Goal: Information Seeking & Learning: Find specific fact

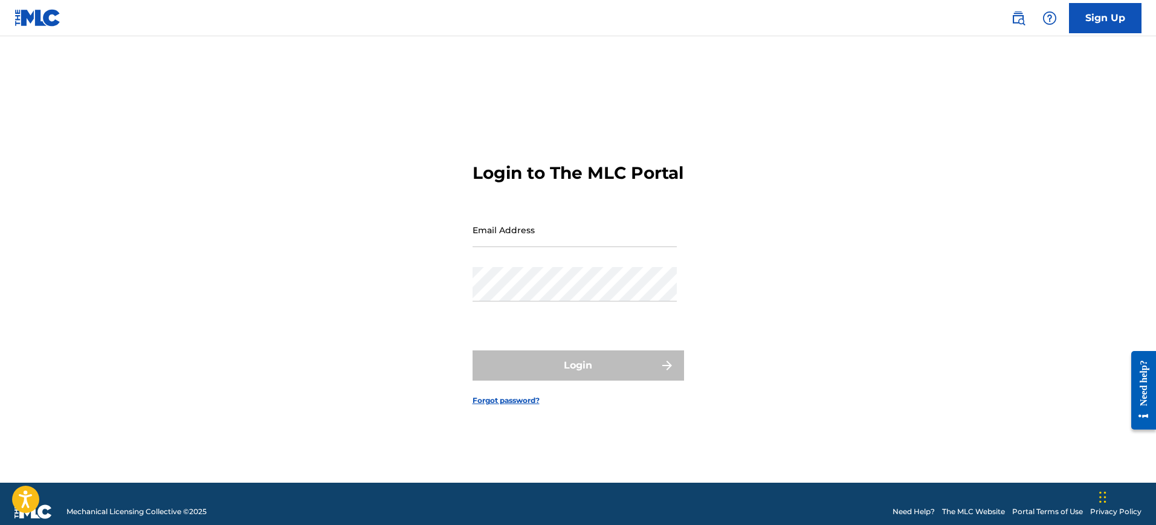
click at [535, 237] on input "Email Address" at bounding box center [575, 230] width 204 height 34
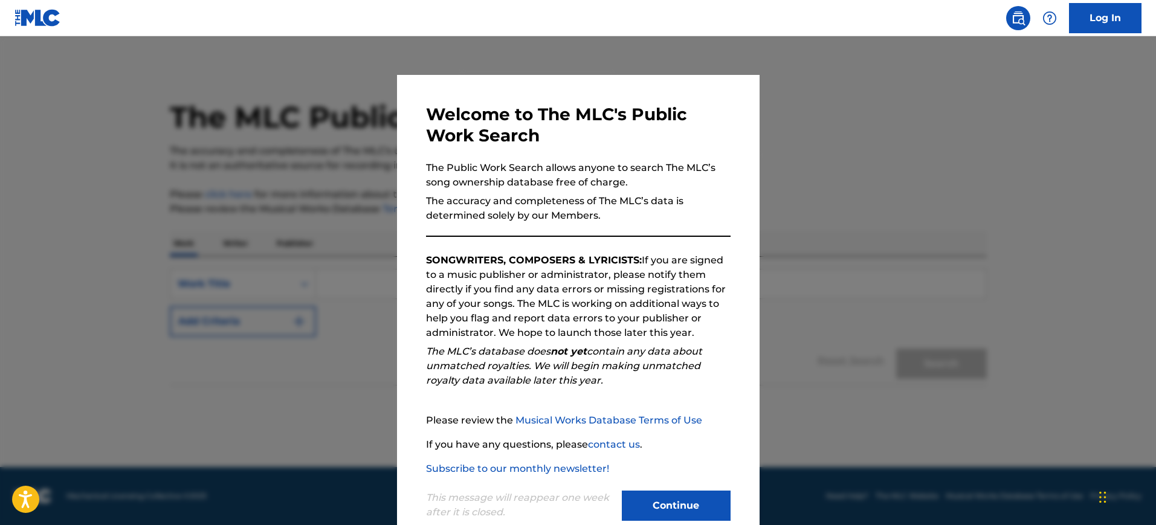
click at [670, 500] on button "Continue" at bounding box center [676, 506] width 109 height 30
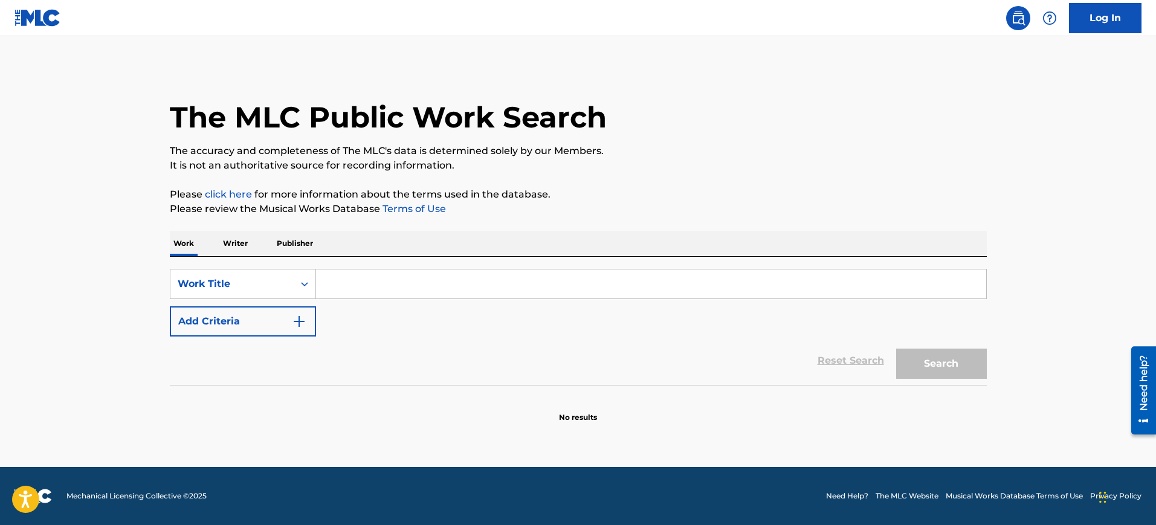
click at [390, 285] on input "Search Form" at bounding box center [651, 284] width 670 height 29
paste input "AGUILERA"
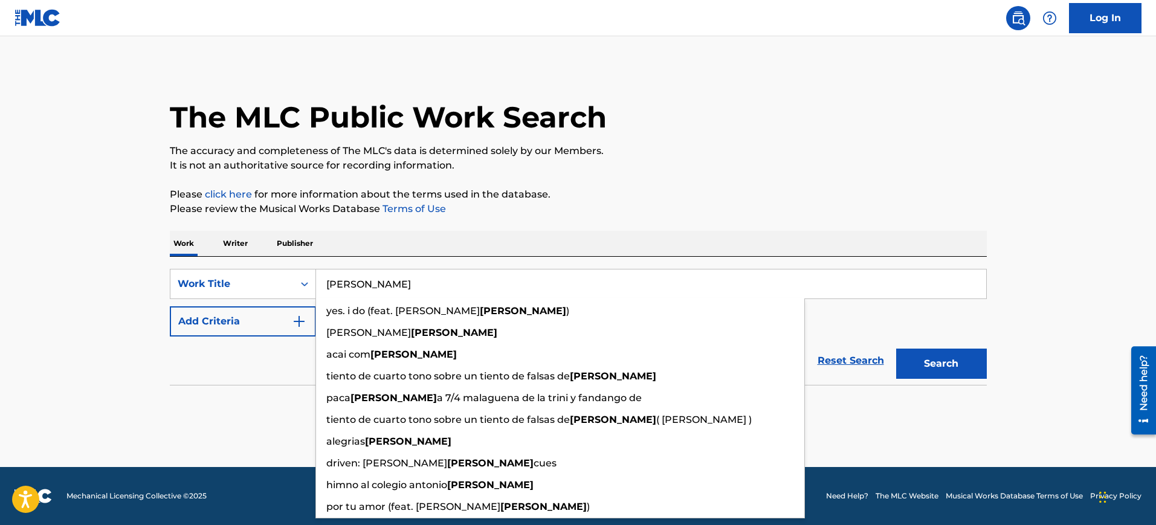
type input "AGUILERA"
click at [296, 326] on img "Search Form" at bounding box center [299, 321] width 15 height 15
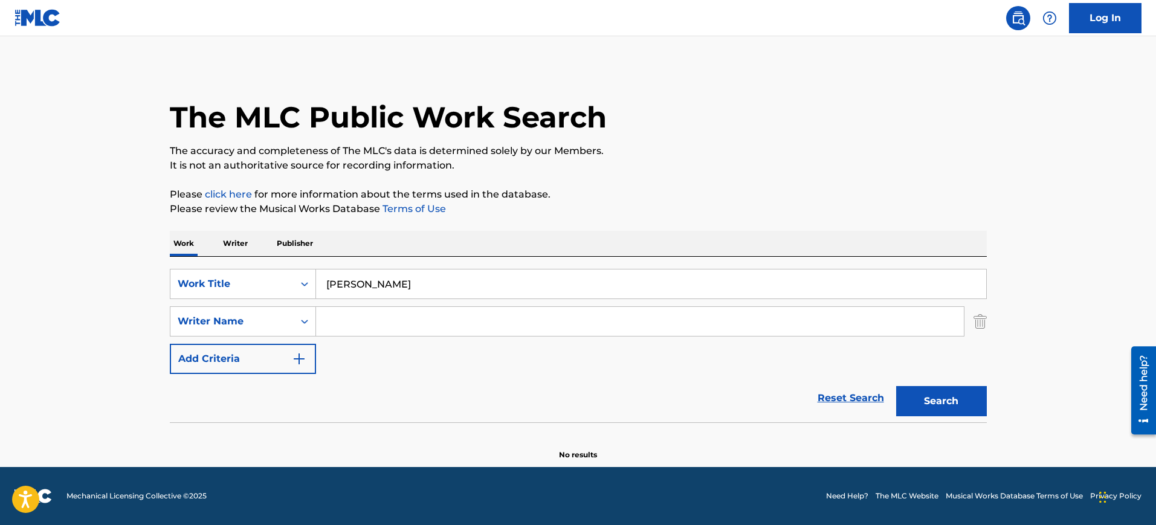
click at [335, 325] on input "Search Form" at bounding box center [640, 321] width 648 height 29
paste input "AGUILERA"
type input "AGUILERA"
click at [346, 292] on input "AGUILERA" at bounding box center [651, 284] width 670 height 29
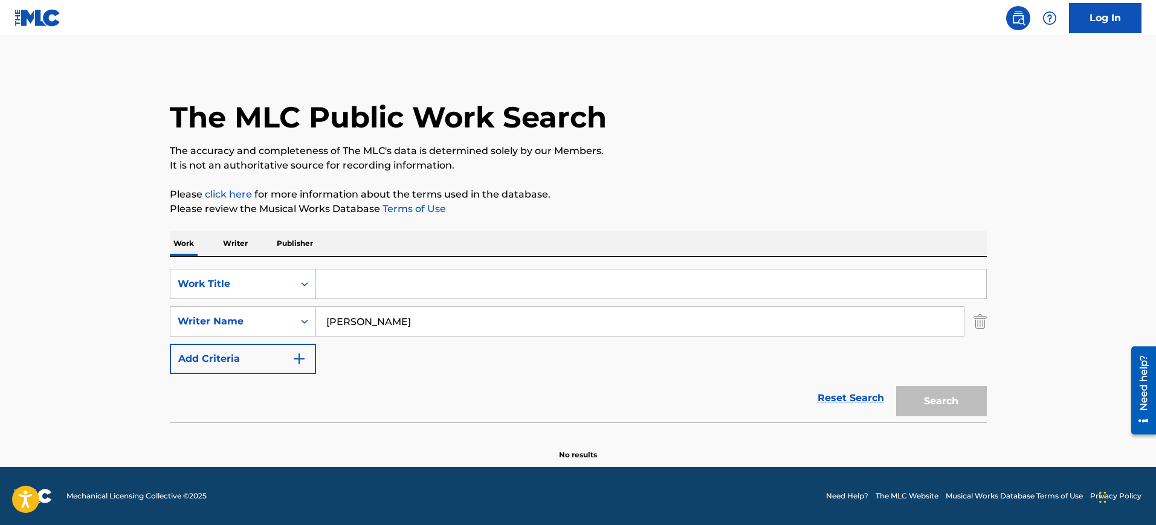
paste input "Hurt"
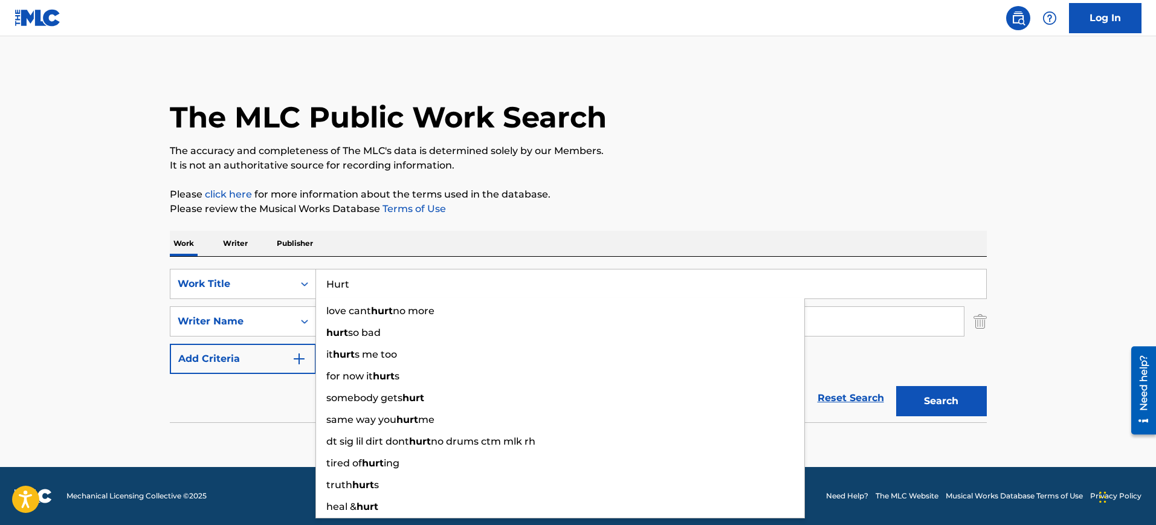
type input "Hurt"
click at [896, 386] on button "Search" at bounding box center [941, 401] width 91 height 30
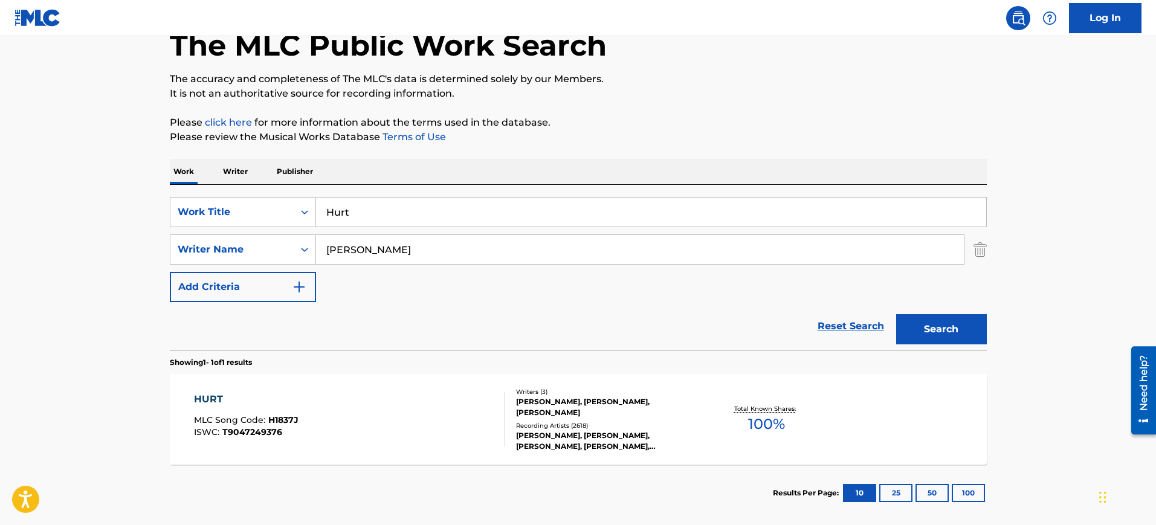
scroll to position [132, 0]
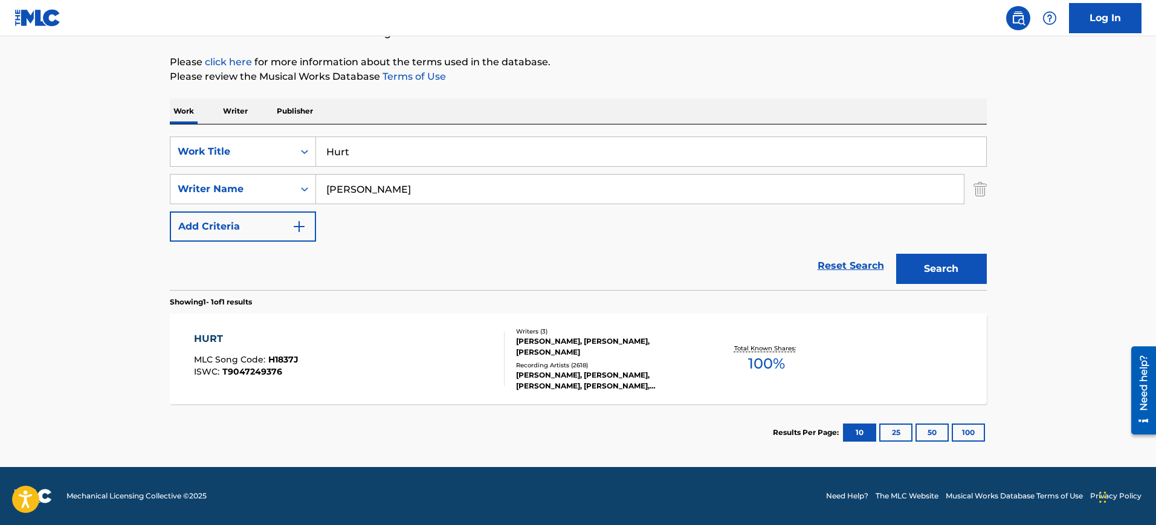
click at [391, 352] on div "HURT MLC Song Code : H1837J ISWC : T9047249376" at bounding box center [349, 359] width 311 height 54
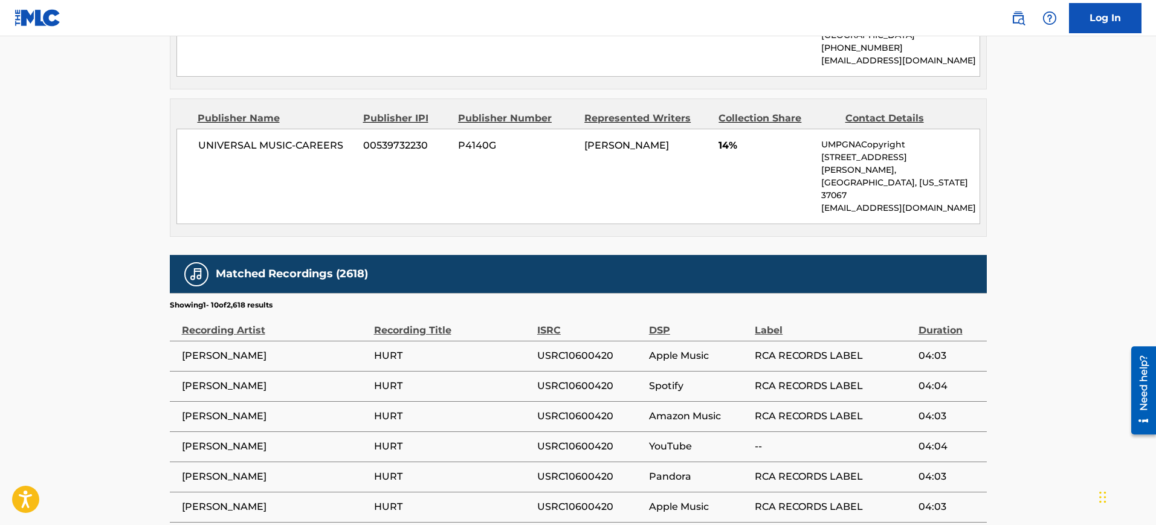
scroll to position [1547, 0]
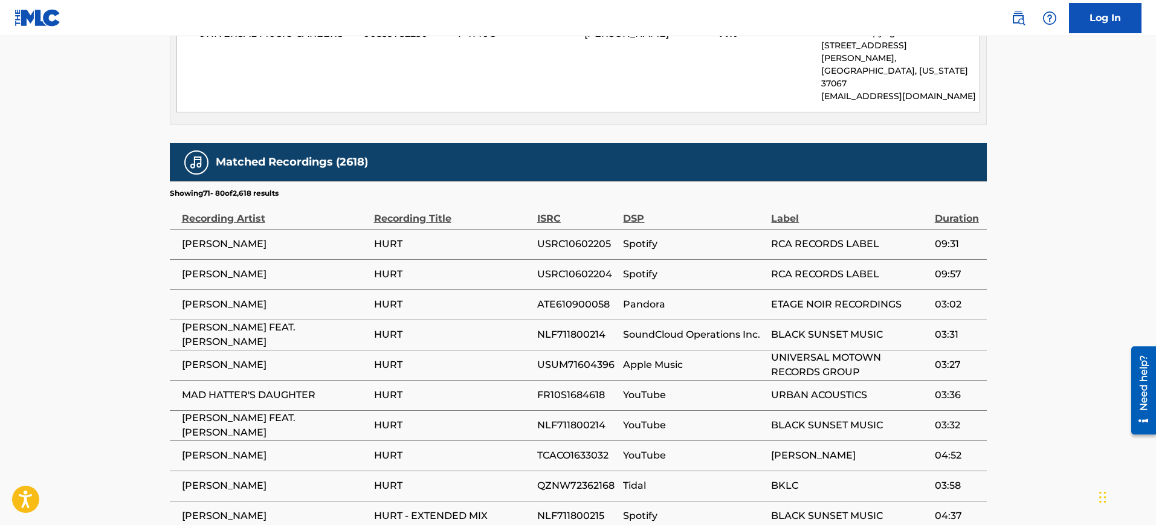
click at [299, 422] on div "Matched Recordings (2618) Showing 71 - 80 of 2,618 results Recording Artist Rec…" at bounding box center [578, 358] width 817 height 431
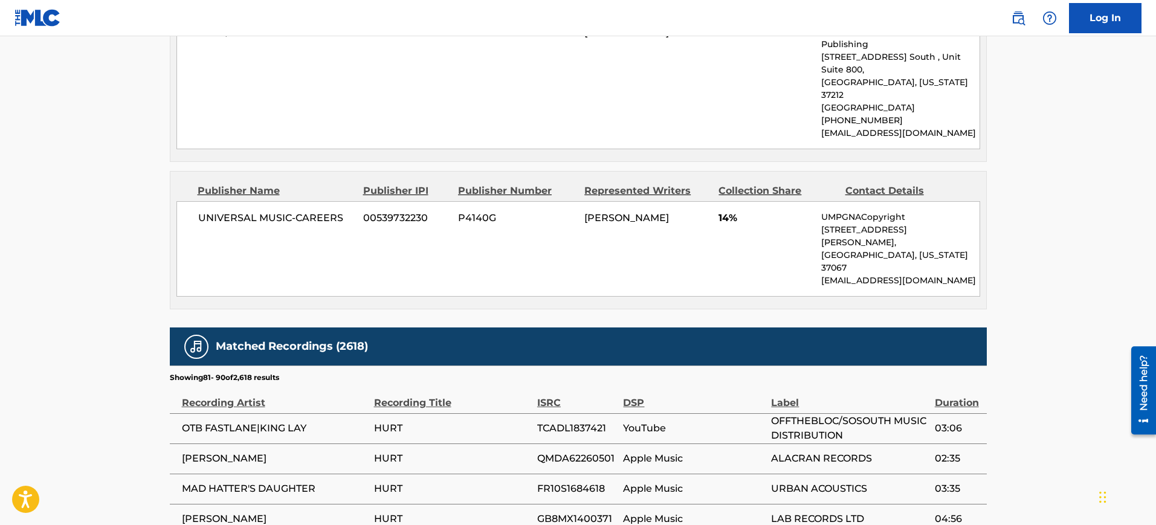
scroll to position [1320, 0]
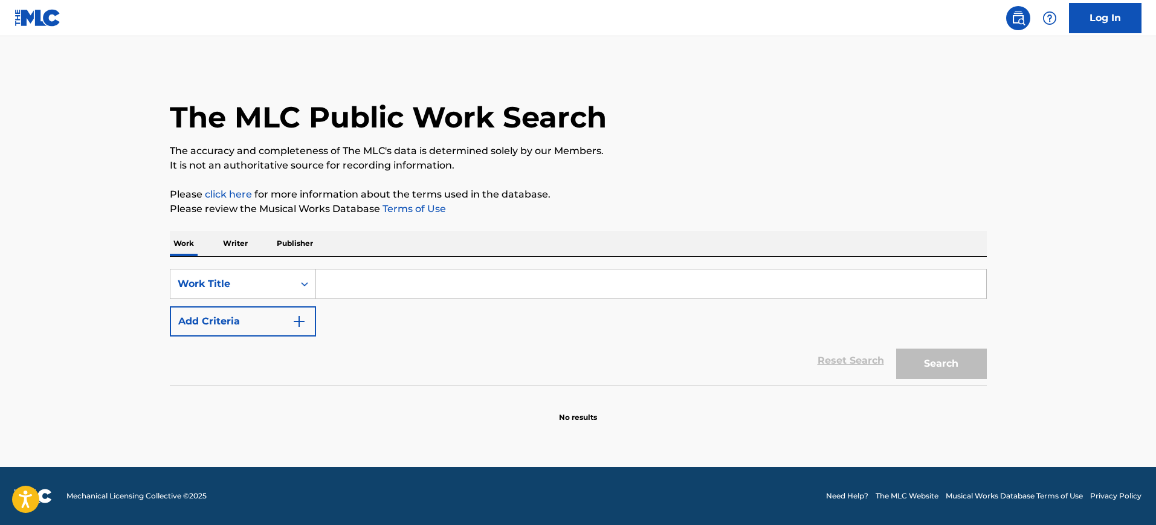
click at [341, 289] on input "Search Form" at bounding box center [651, 284] width 670 height 29
paste input "HURT REZNOR [PERSON_NAME]"
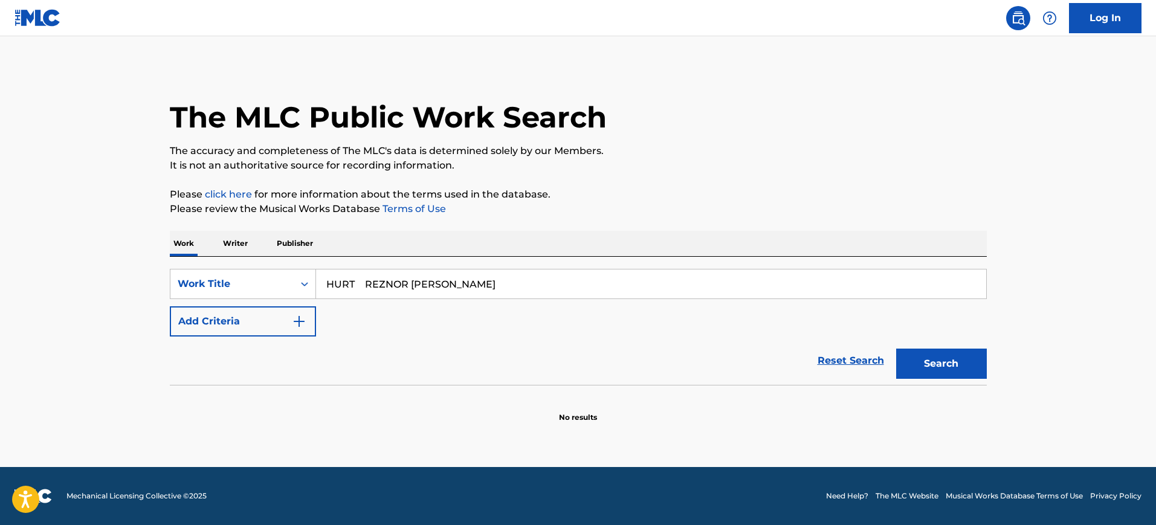
type input "HURT REZNOR [PERSON_NAME]"
click at [300, 320] on img "Search Form" at bounding box center [299, 321] width 15 height 15
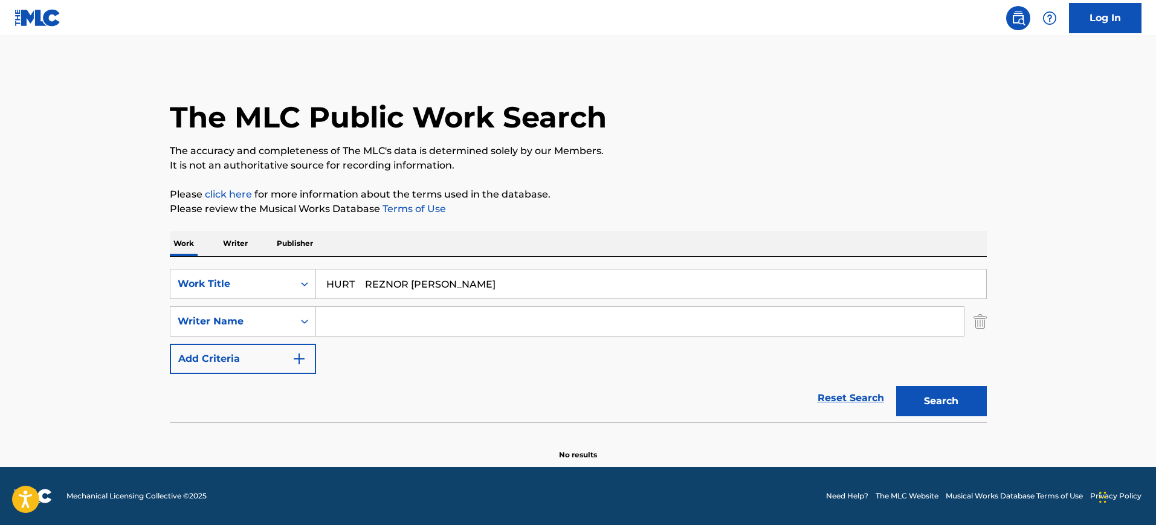
click at [338, 320] on input "Search Form" at bounding box center [640, 321] width 648 height 29
paste input "HURT REZNOR [PERSON_NAME]"
type input "HURT REZNOR [PERSON_NAME]"
drag, startPoint x: 371, startPoint y: 283, endPoint x: 644, endPoint y: 299, distance: 273.0
click at [644, 299] on div "HURT REZNOR [PERSON_NAME]" at bounding box center [651, 284] width 671 height 30
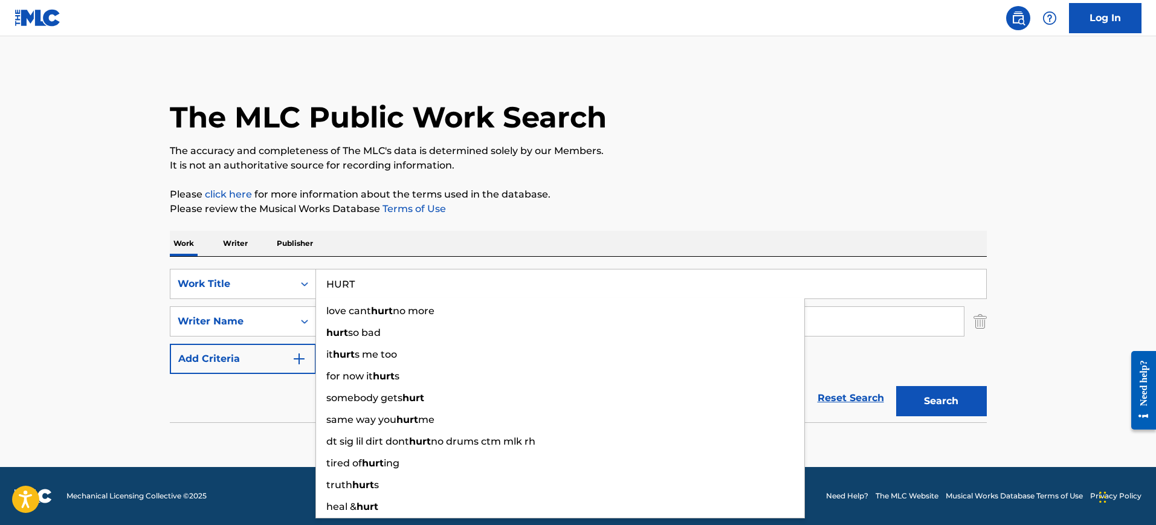
type input "HURT"
click at [474, 219] on div "The MLC Public Work Search The accuracy and completeness of The MLC's data is d…" at bounding box center [578, 263] width 846 height 394
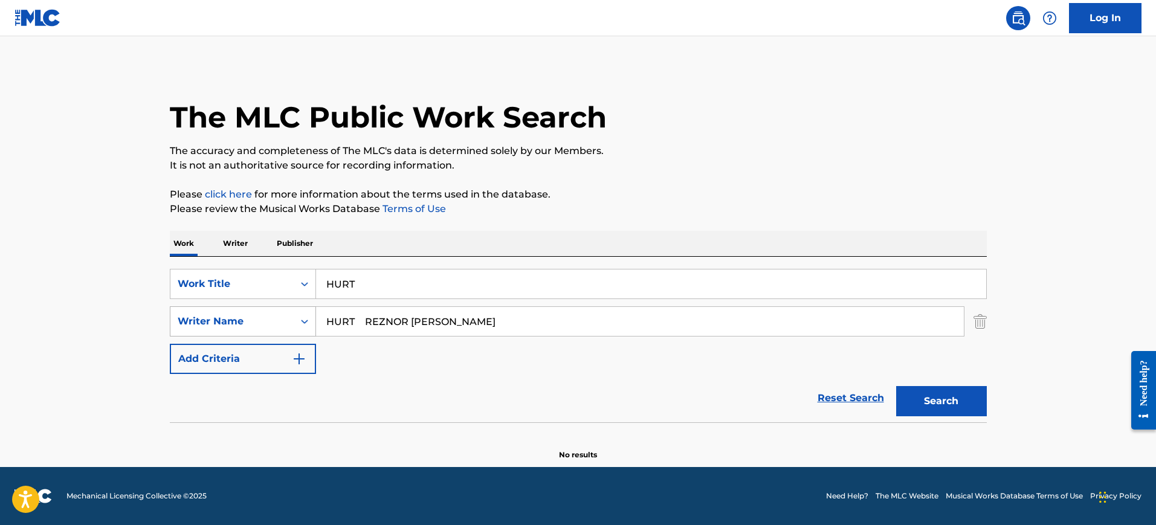
drag, startPoint x: 463, startPoint y: 320, endPoint x: 272, endPoint y: 314, distance: 191.1
click at [272, 314] on div "SearchWithCriteria4155e721-ebe5-4462-a87a-29a5ecaa6a26 Writer Name HURT [PERSON…" at bounding box center [578, 321] width 817 height 30
type input "TRENT"
click at [896, 386] on button "Search" at bounding box center [941, 401] width 91 height 30
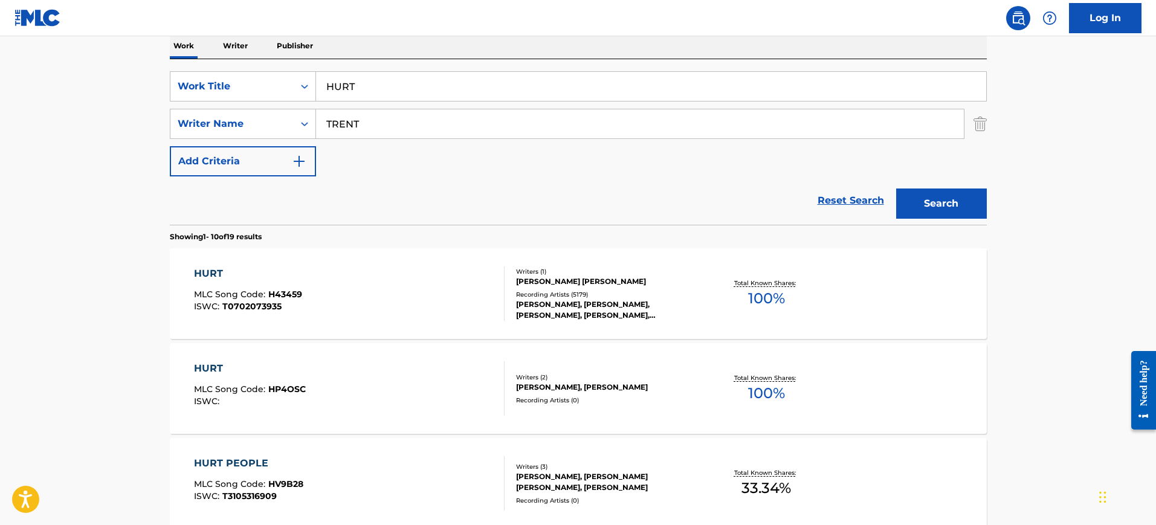
scroll to position [227, 0]
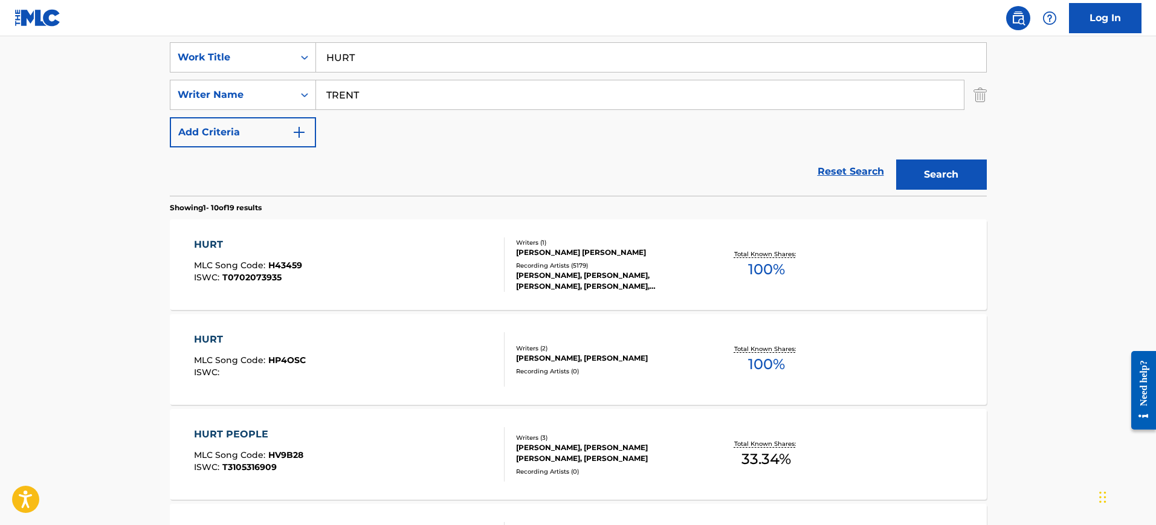
click at [332, 261] on div "HURT MLC Song Code : H43459 ISWC : T0702073935" at bounding box center [349, 265] width 311 height 54
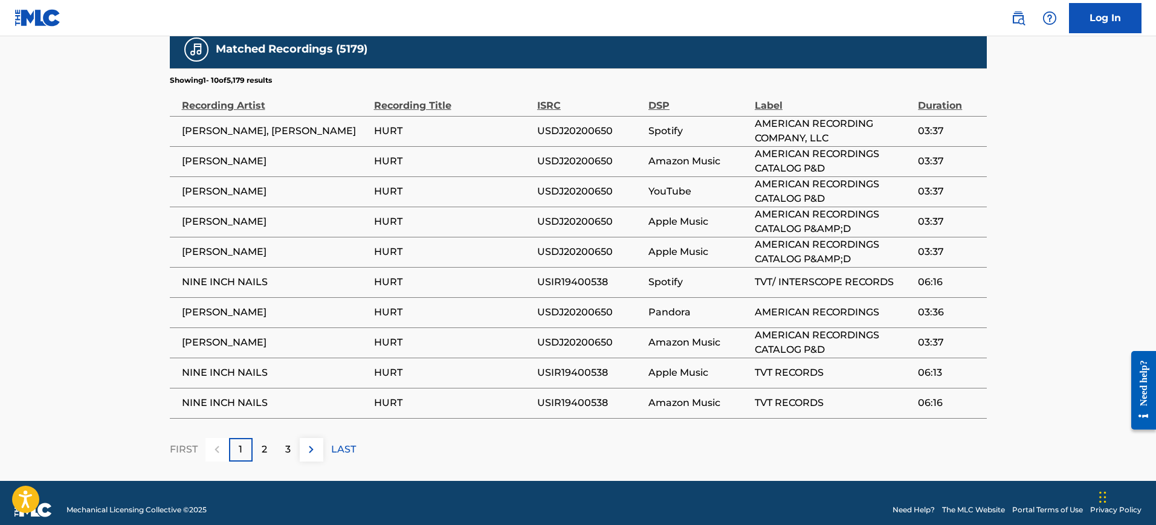
scroll to position [1015, 0]
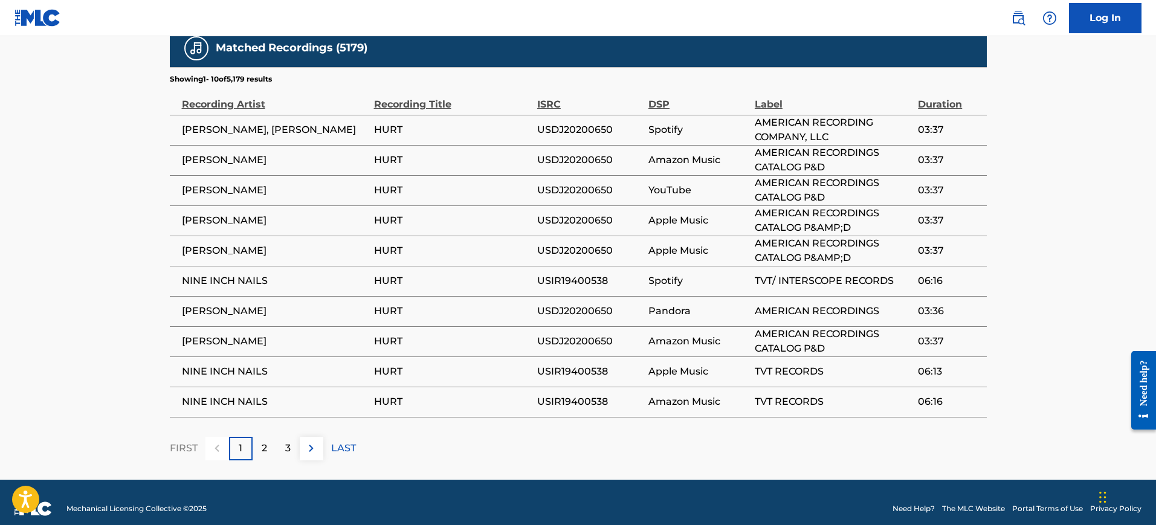
click at [257, 437] on div "2" at bounding box center [265, 449] width 24 height 24
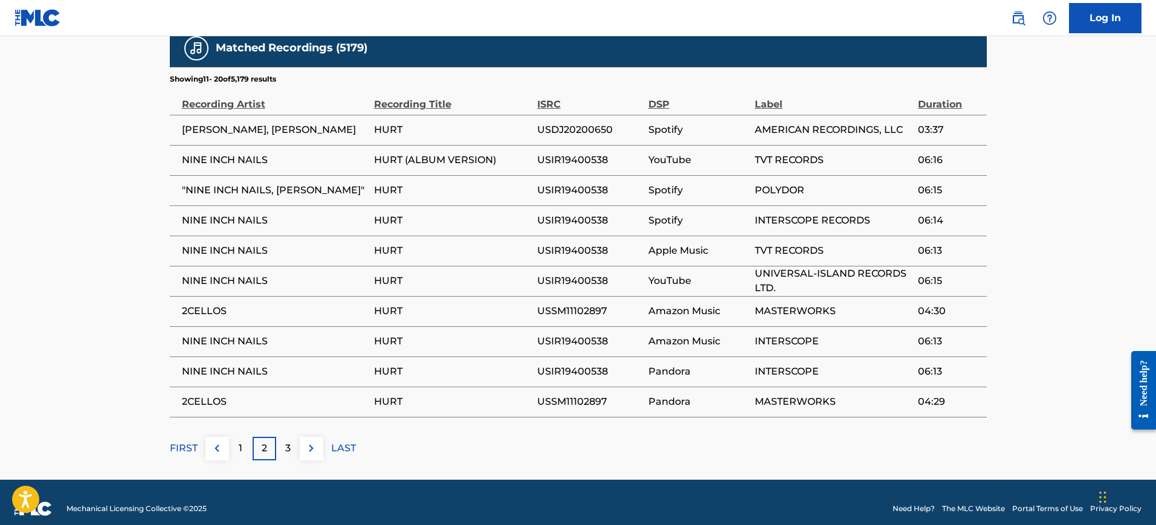
click at [280, 444] on div "3" at bounding box center [288, 449] width 24 height 24
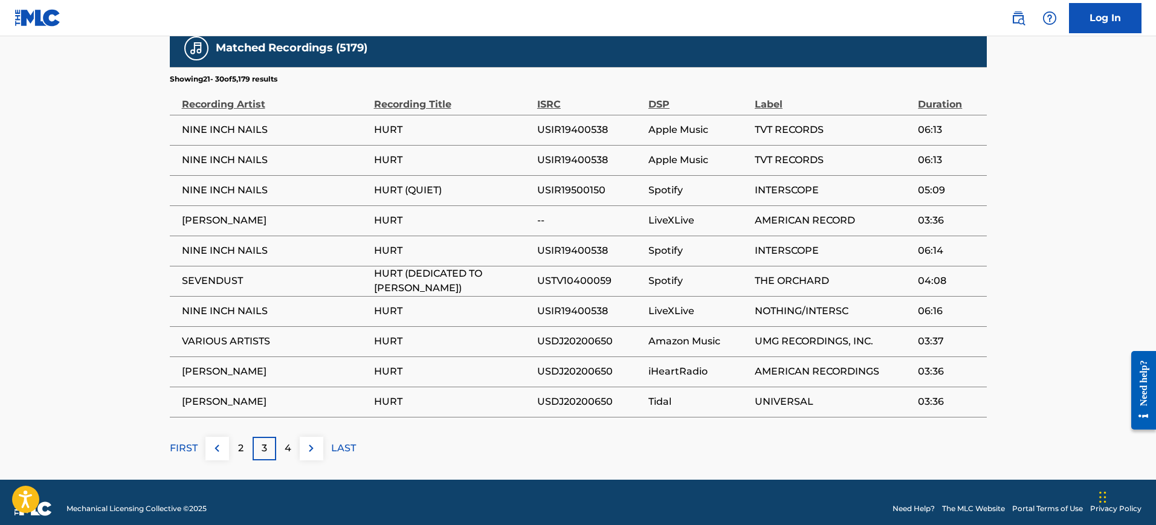
click at [291, 441] on p "4" at bounding box center [288, 448] width 7 height 15
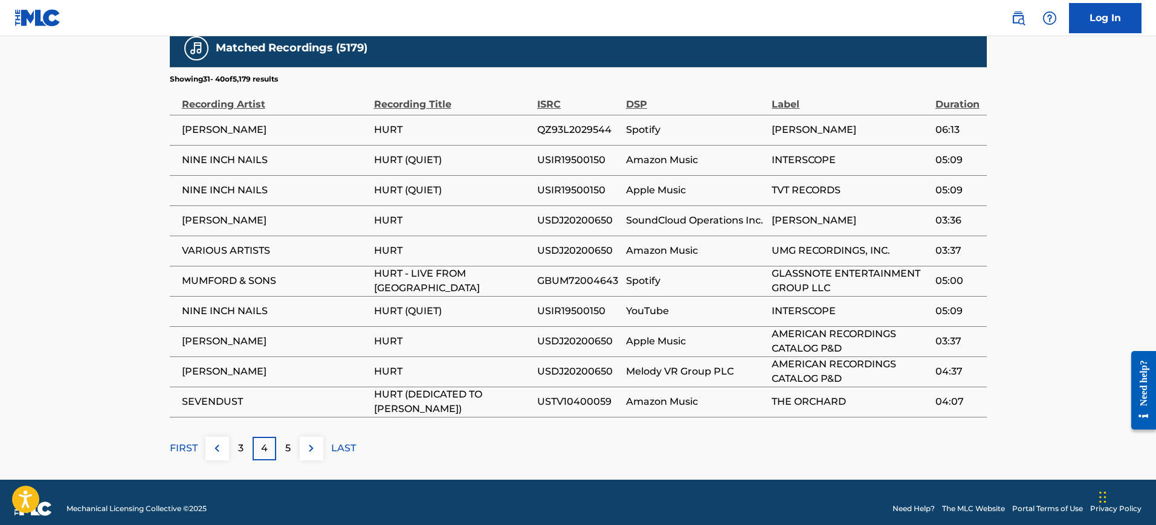
click at [287, 441] on p "5" at bounding box center [287, 448] width 5 height 15
